Goal: Check status: Check status

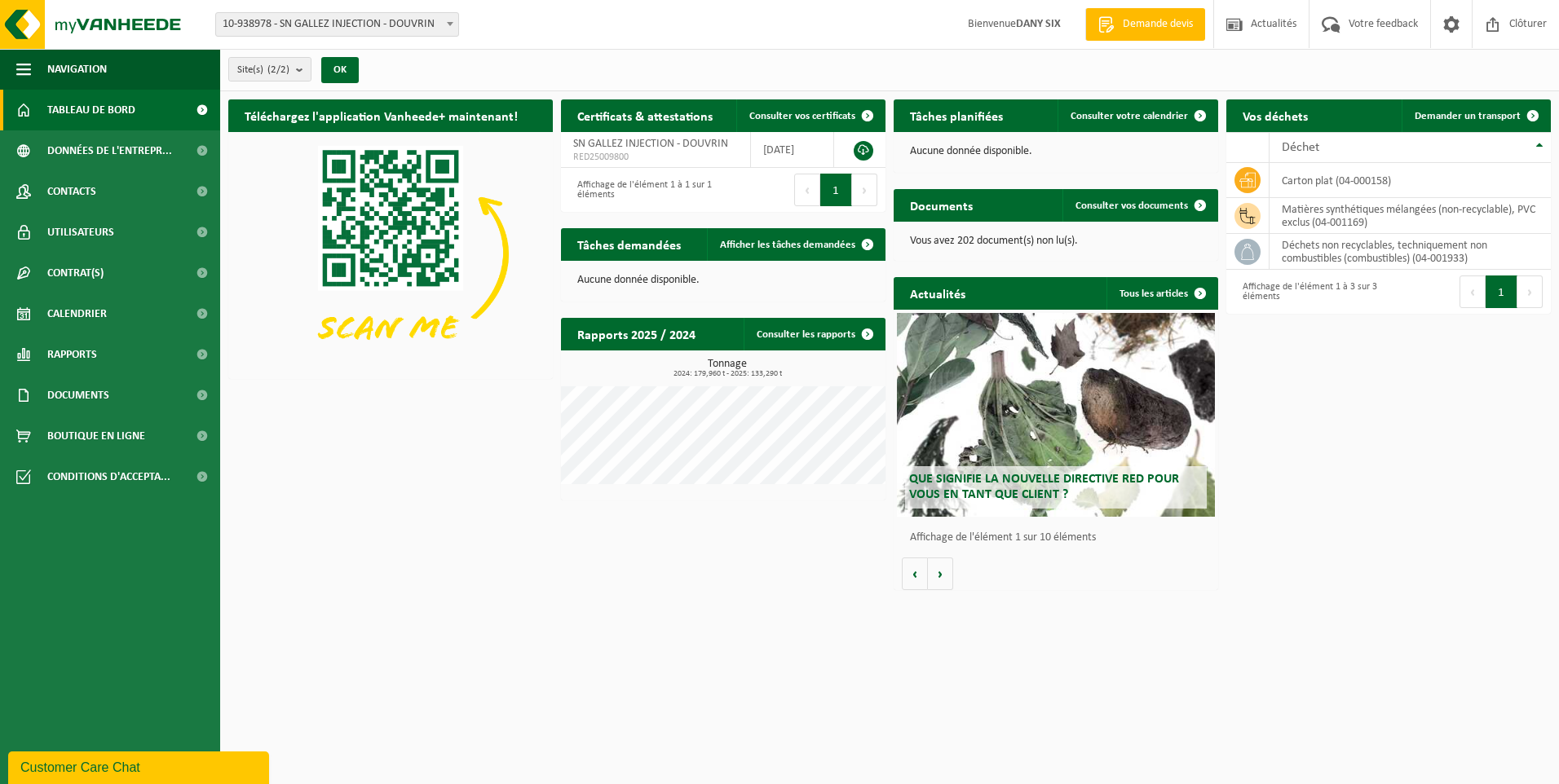
click at [1301, 113] on h2 "Vos déchets" at bounding box center [1276, 115] width 98 height 32
click at [127, 105] on span "Tableau de bord" at bounding box center [92, 110] width 88 height 41
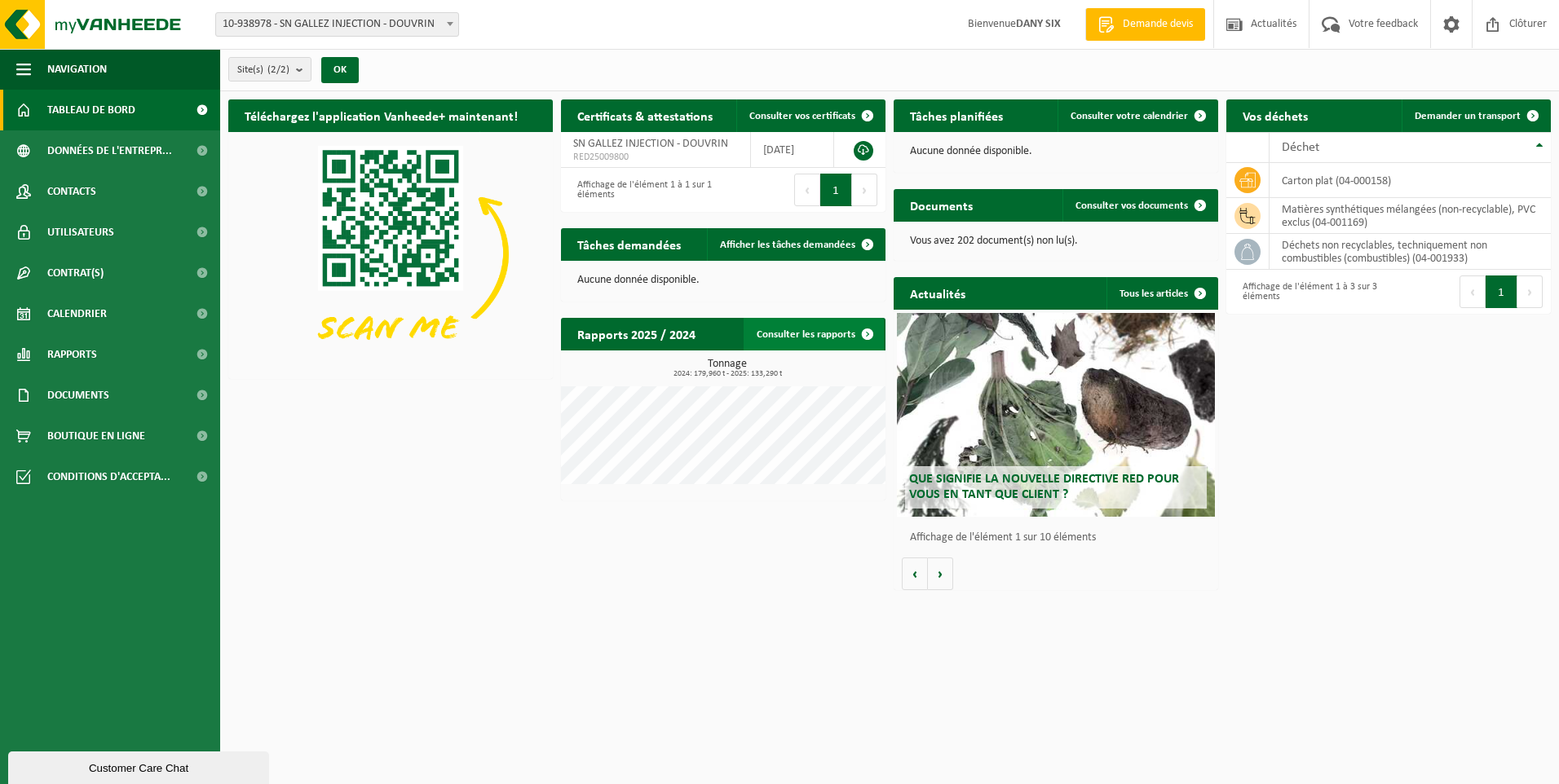
click at [798, 329] on link "Consulter les rapports" at bounding box center [814, 334] width 140 height 32
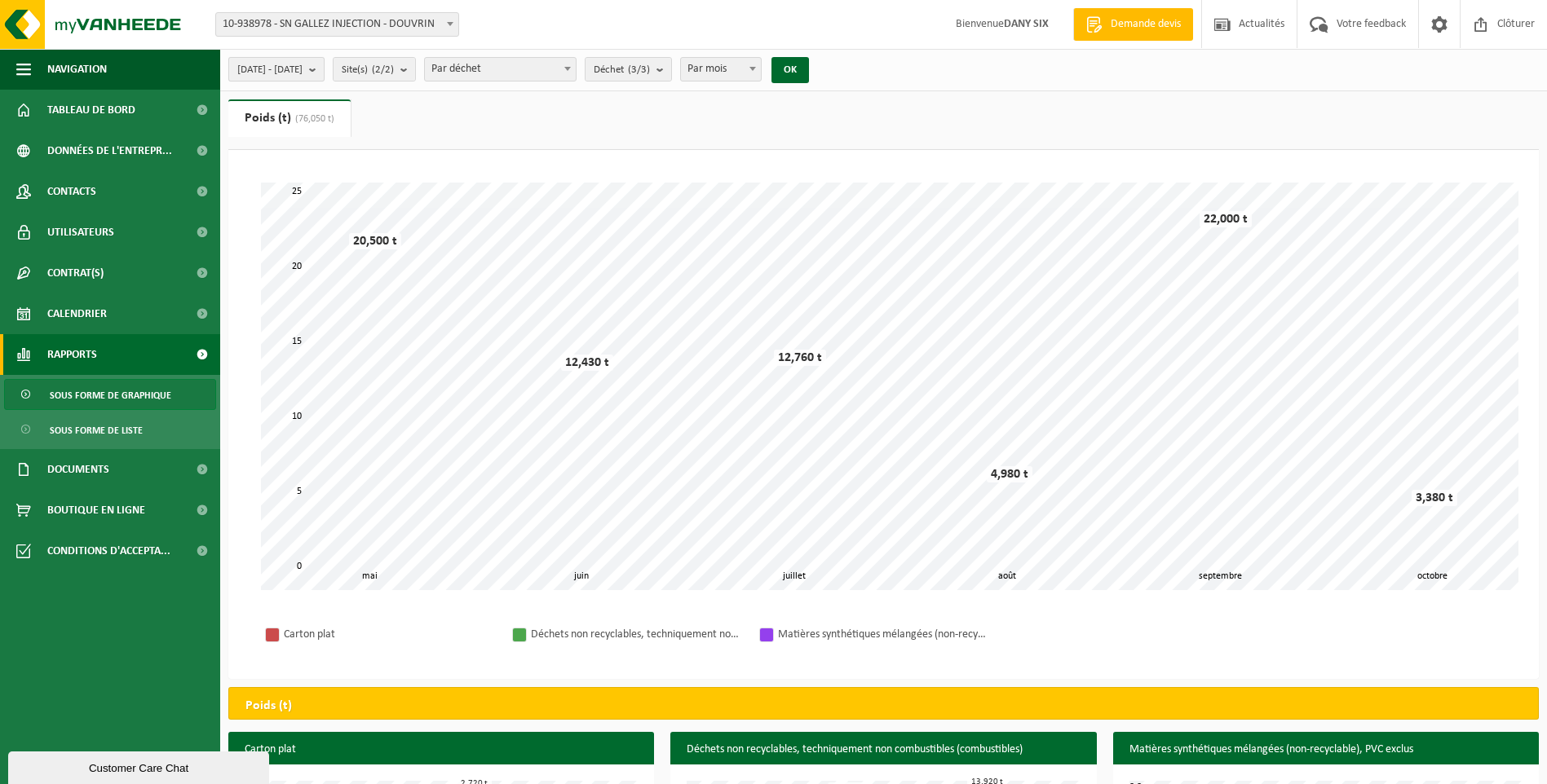
click at [324, 69] on b "submit" at bounding box center [316, 69] width 15 height 22
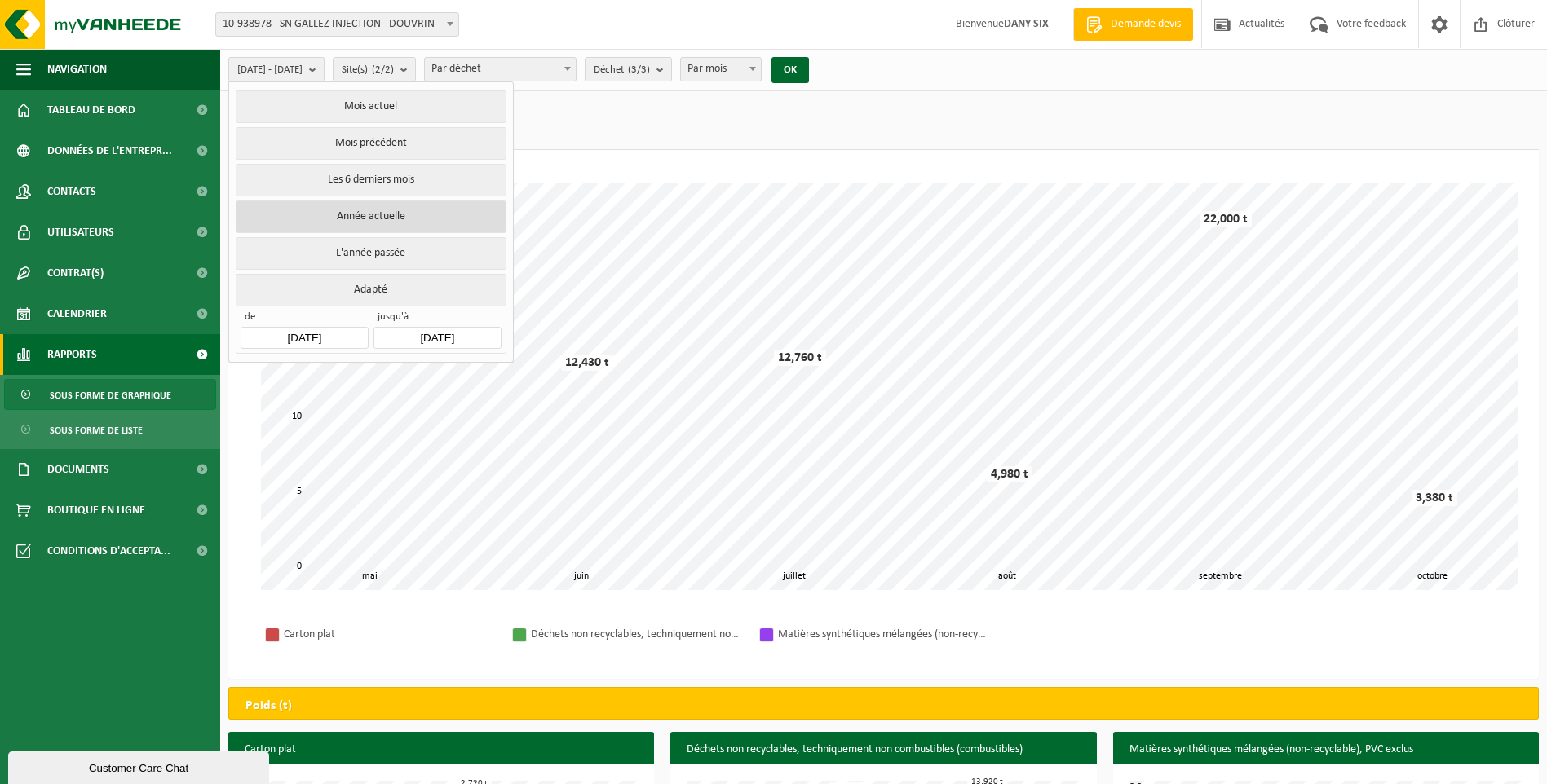
click at [390, 215] on button "Année actuelle" at bounding box center [371, 216] width 270 height 32
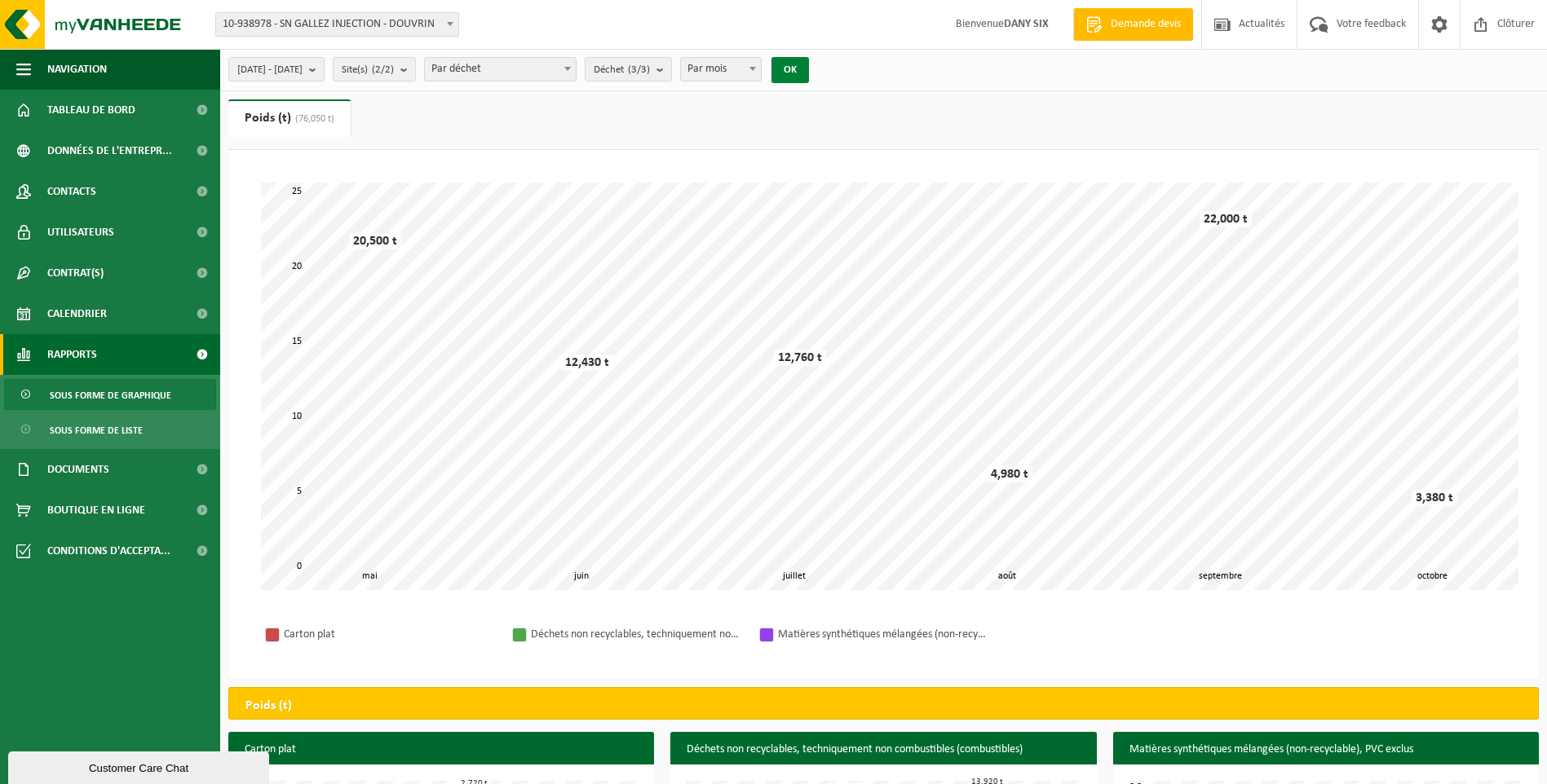
click at [808, 66] on button "OK" at bounding box center [789, 70] width 37 height 26
